Goal: Transaction & Acquisition: Purchase product/service

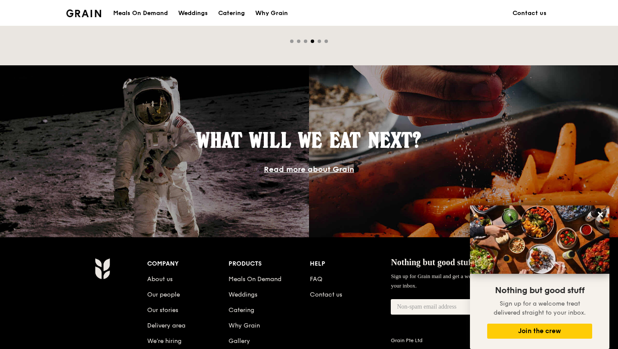
scroll to position [761, 0]
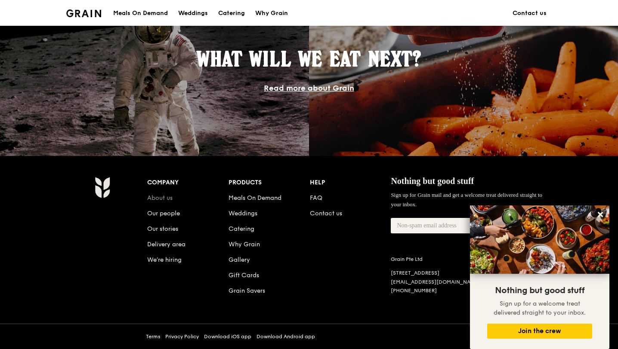
click at [164, 197] on link "About us" at bounding box center [159, 197] width 25 height 7
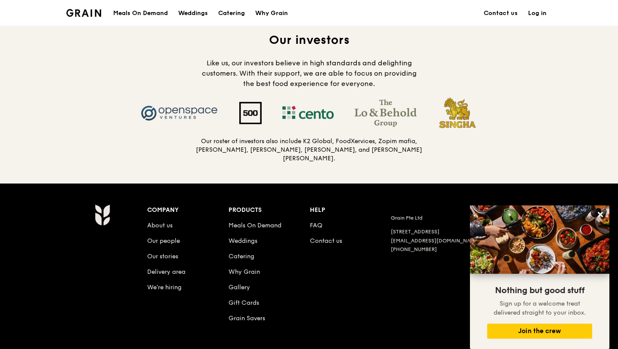
scroll to position [864, 0]
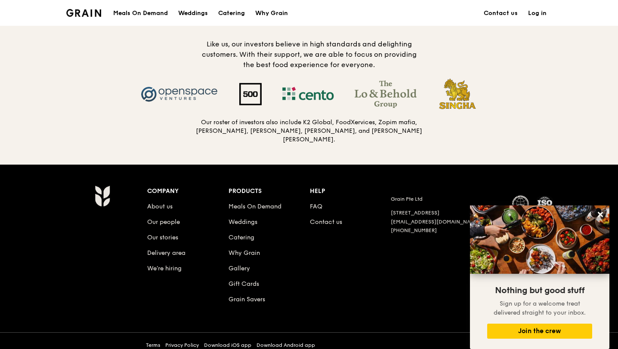
click at [247, 203] on li "Meals On Demand" at bounding box center [268, 204] width 81 height 15
click at [255, 203] on link "Meals On Demand" at bounding box center [254, 206] width 53 height 7
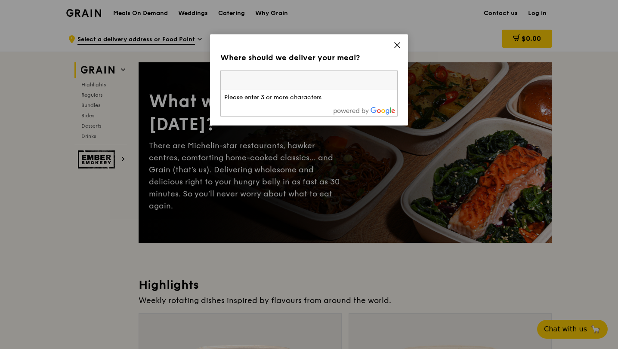
click at [397, 46] on icon at bounding box center [397, 45] width 8 height 8
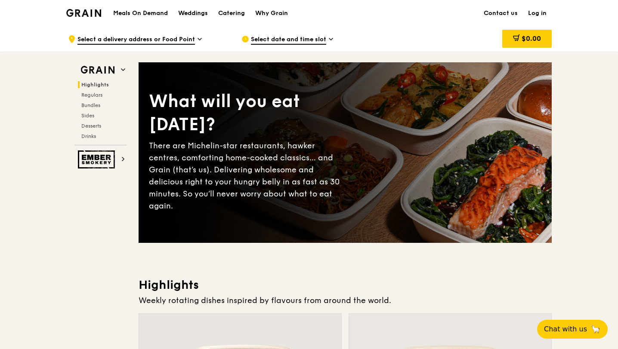
click at [191, 42] on span "Select a delivery address or Food Point" at bounding box center [135, 39] width 117 height 9
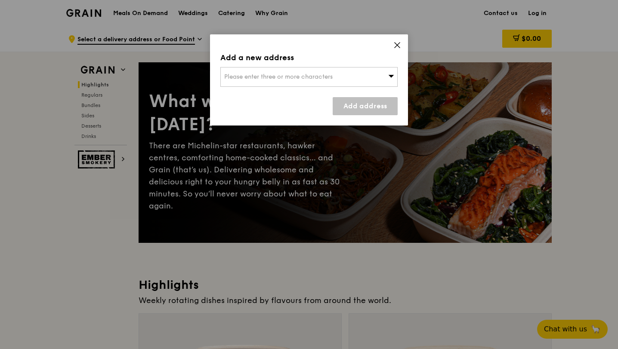
click at [393, 46] on icon at bounding box center [397, 45] width 8 height 8
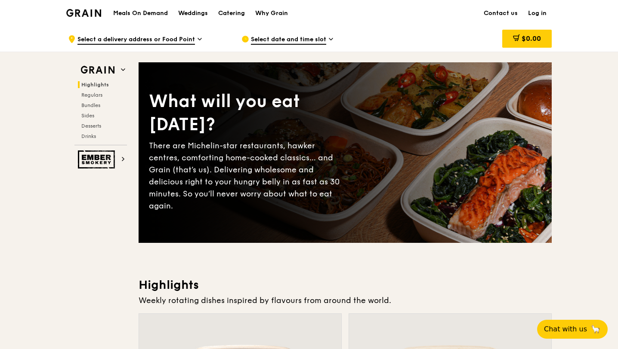
click at [304, 35] on span "Select date and time slot" at bounding box center [288, 39] width 75 height 9
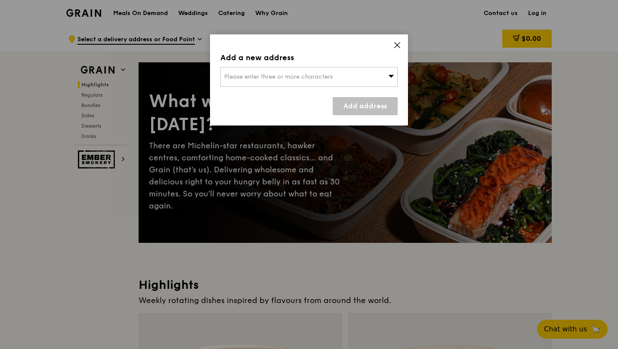
click at [395, 44] on icon at bounding box center [397, 45] width 8 height 8
